Goal: Check status: Verify the current state of an ongoing process or item

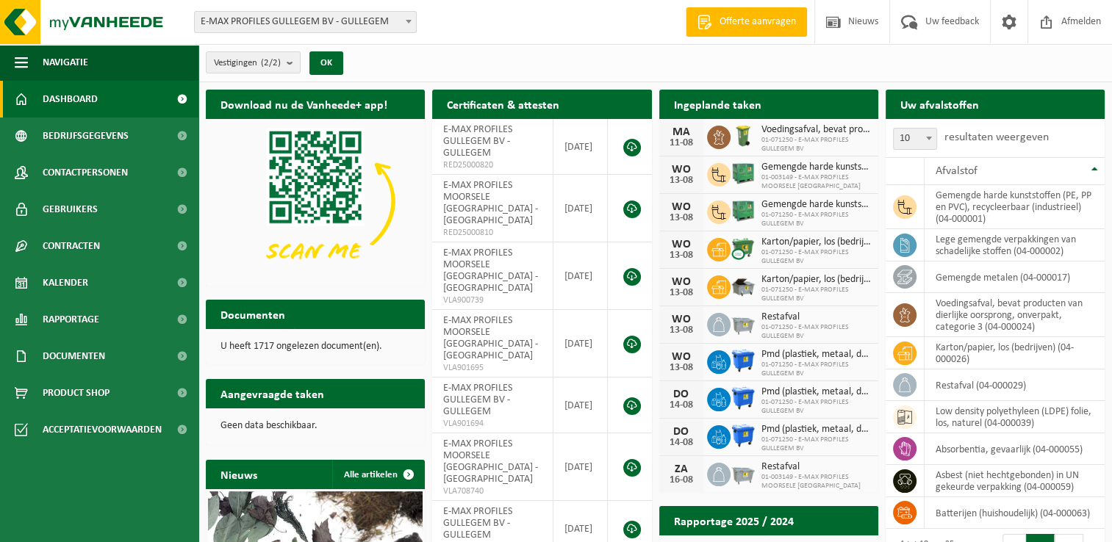
click at [409, 21] on b at bounding box center [409, 22] width 6 height 4
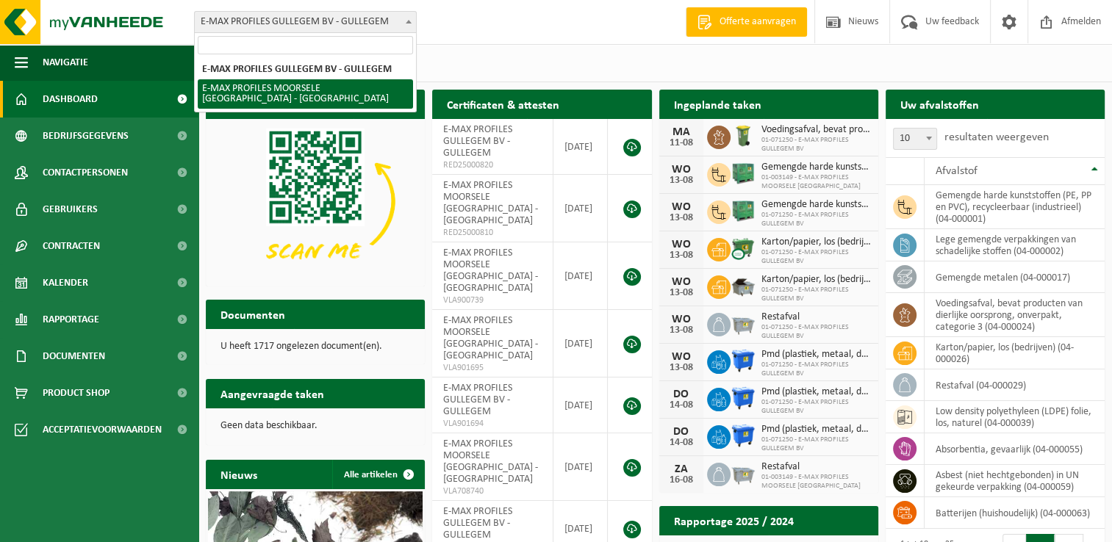
select select "172"
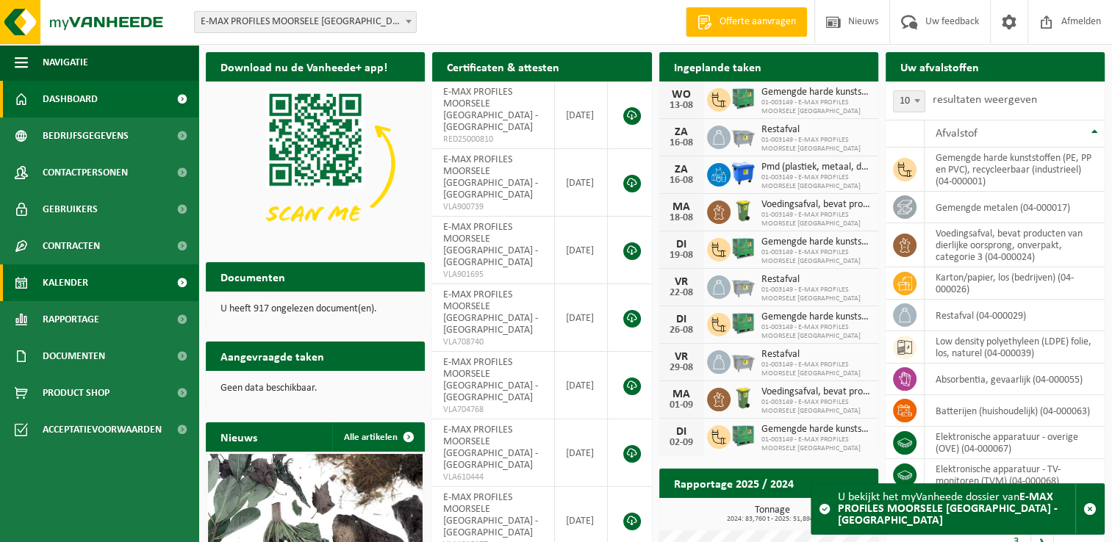
click at [105, 272] on link "Kalender" at bounding box center [99, 283] width 198 height 37
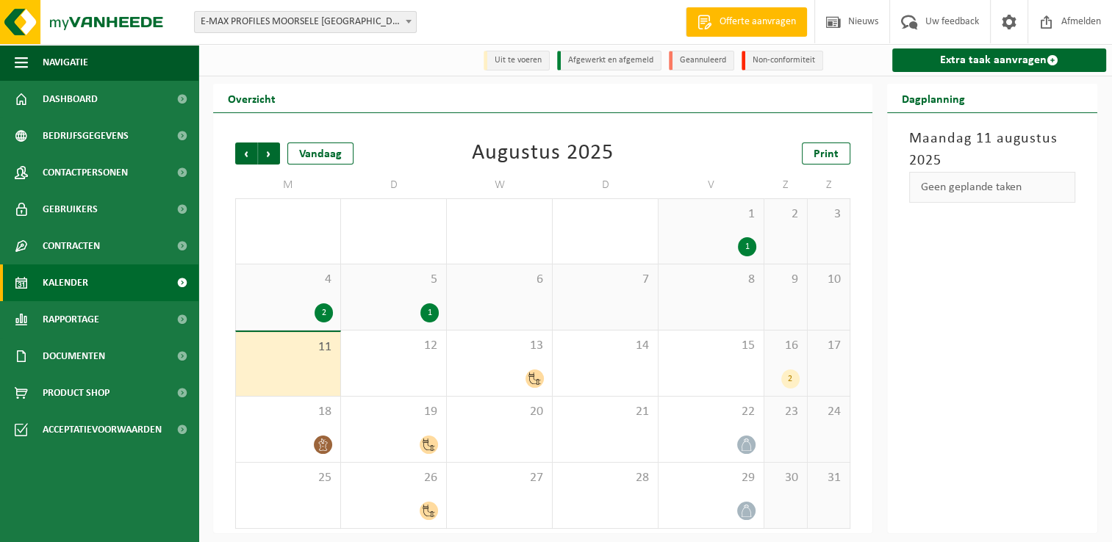
click at [791, 378] on div "2" at bounding box center [790, 379] width 18 height 19
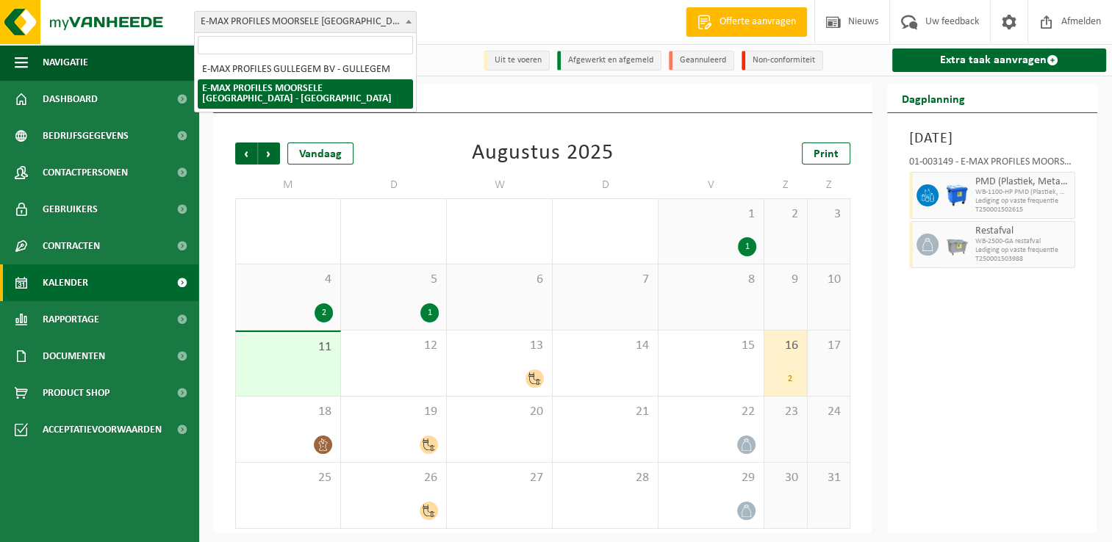
click at [409, 21] on b at bounding box center [409, 22] width 6 height 4
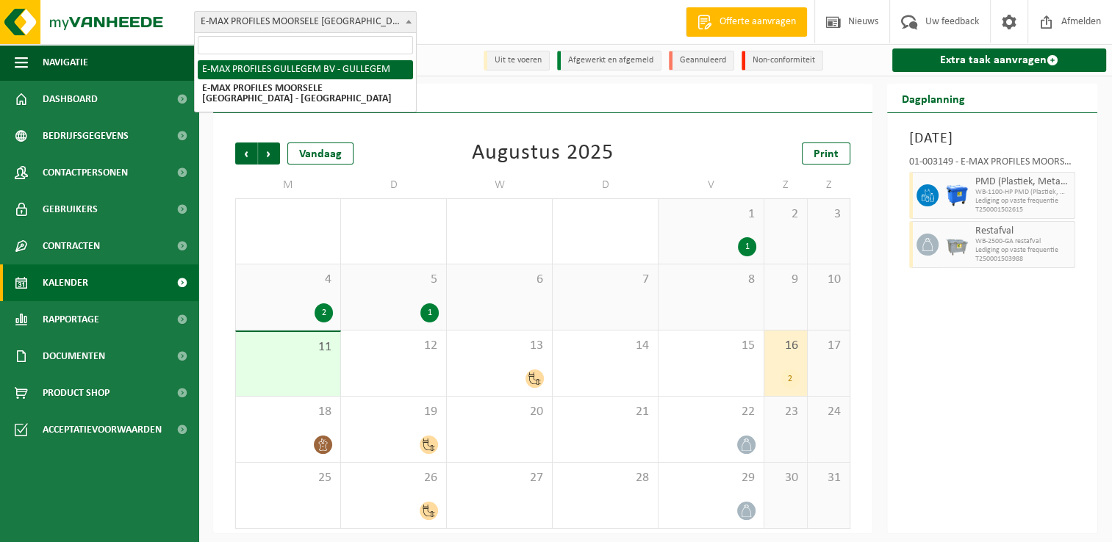
select select "6016"
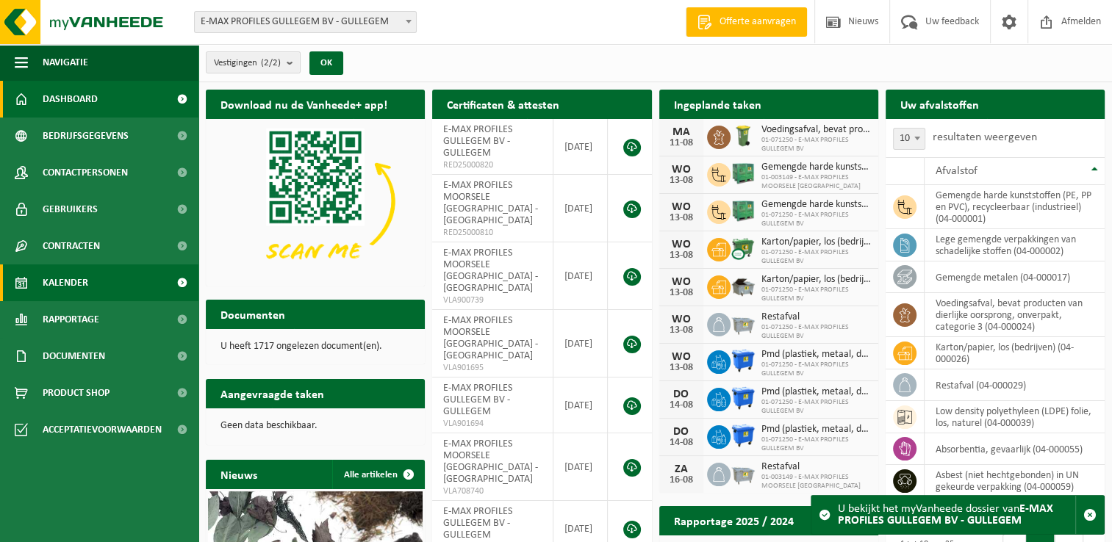
click at [73, 287] on span "Kalender" at bounding box center [66, 283] width 46 height 37
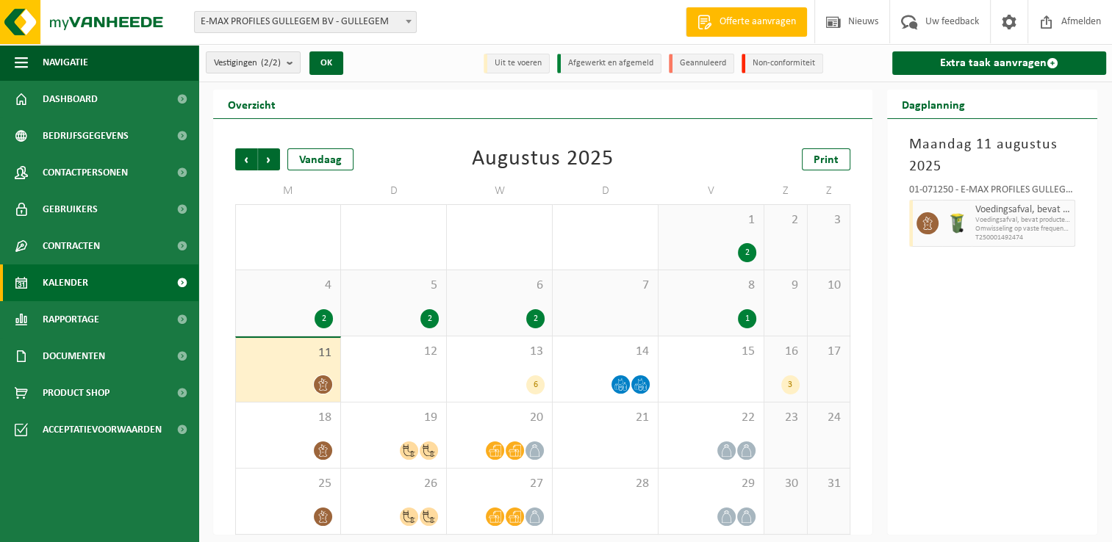
click at [789, 360] on div "16 3" at bounding box center [785, 369] width 43 height 65
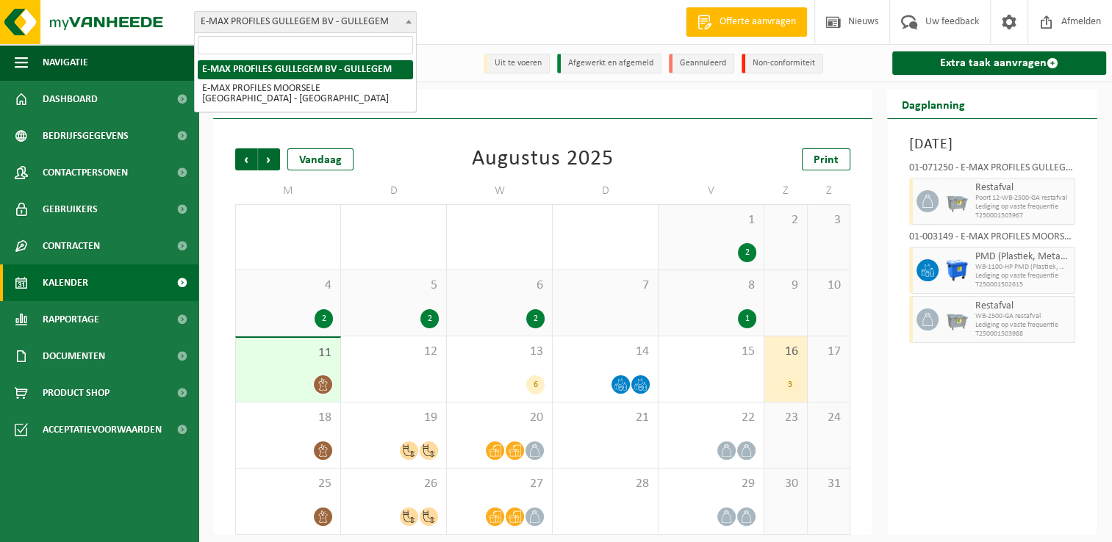
click at [409, 20] on b at bounding box center [409, 22] width 6 height 4
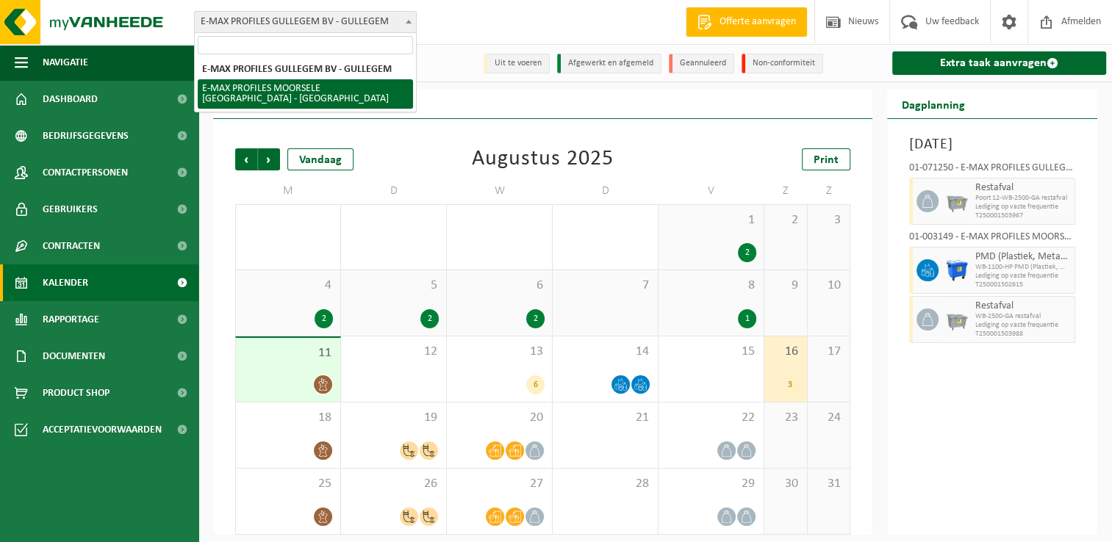
select select "172"
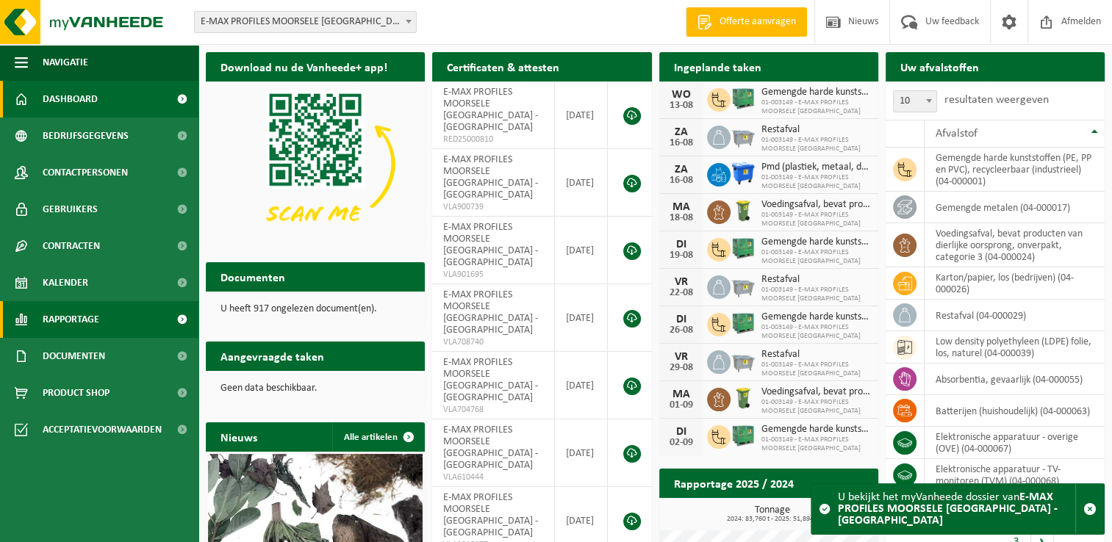
click at [71, 323] on span "Rapportage" at bounding box center [71, 319] width 57 height 37
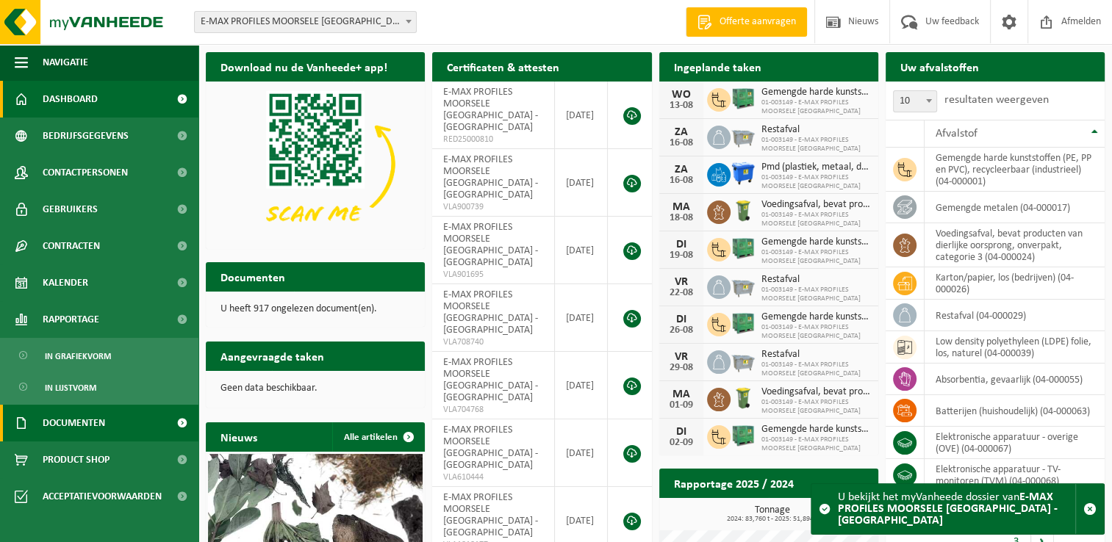
click at [100, 425] on span "Documenten" at bounding box center [74, 423] width 62 height 37
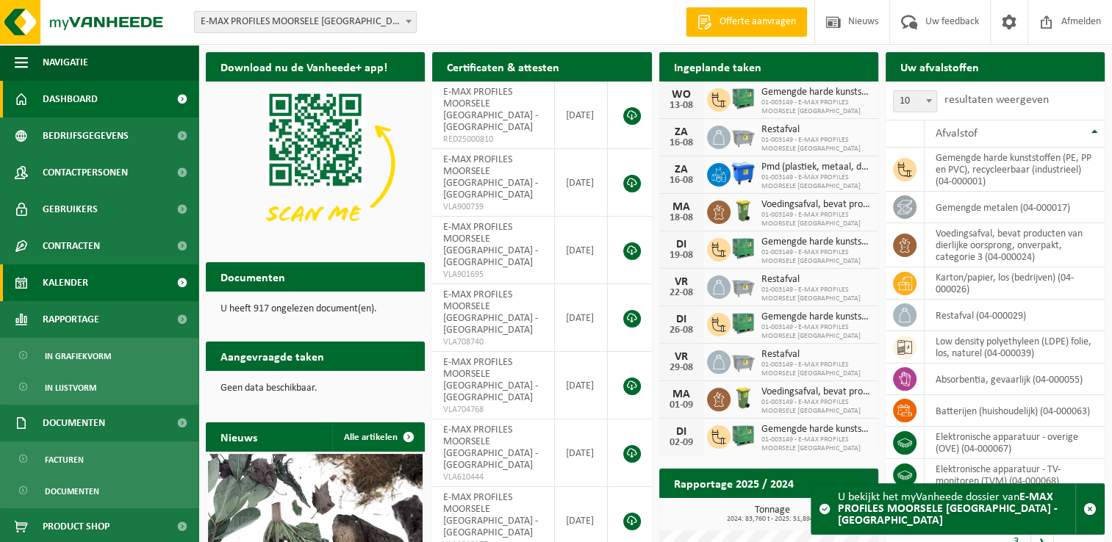
click at [93, 284] on link "Kalender" at bounding box center [99, 283] width 198 height 37
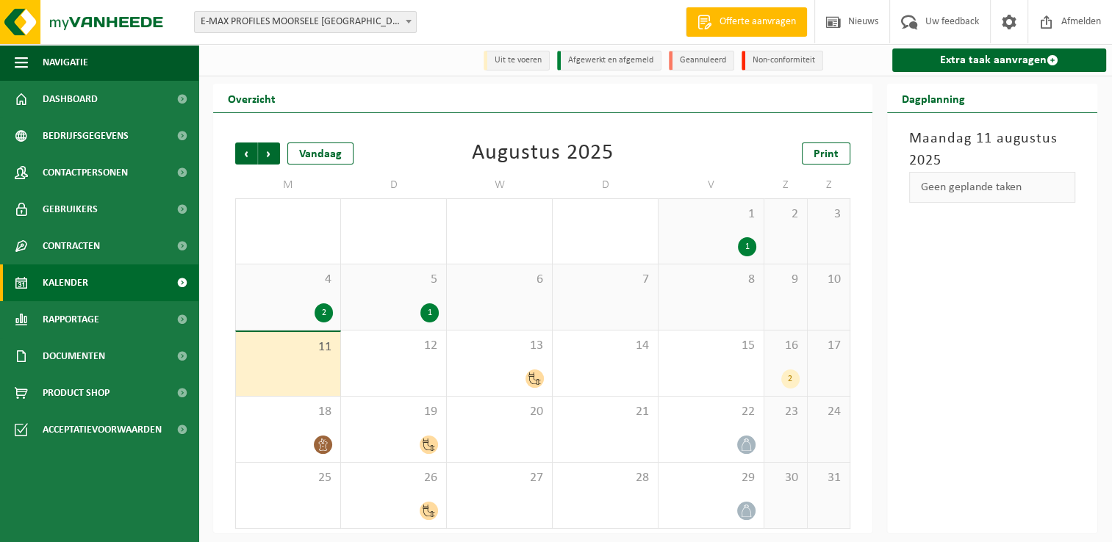
click at [784, 360] on div "16 2" at bounding box center [785, 363] width 43 height 65
